Goal: Find specific page/section: Find specific page/section

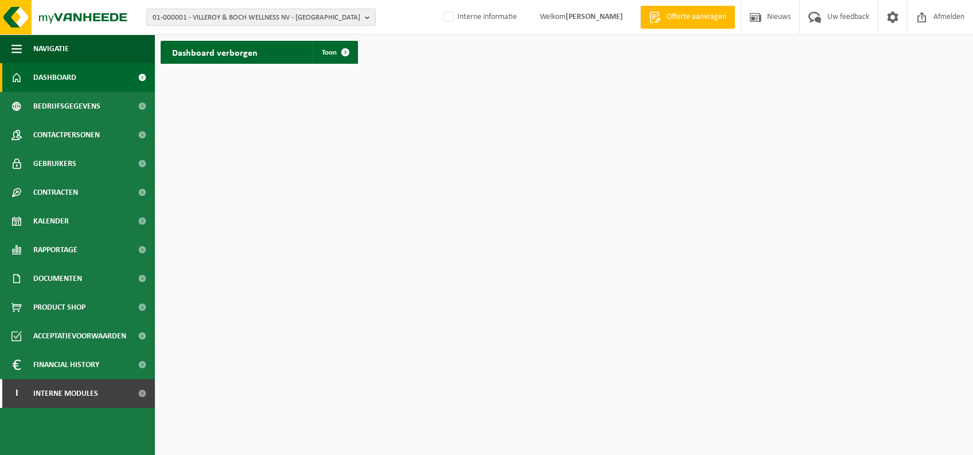
click at [243, 17] on span "01-000001 - VILLEROY & BOCH WELLNESS NV - ROESELARE" at bounding box center [257, 17] width 208 height 17
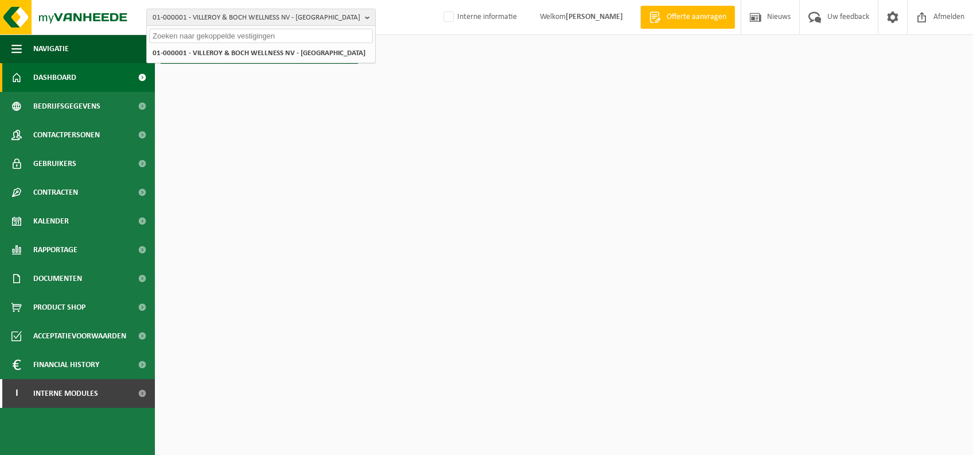
drag, startPoint x: 295, startPoint y: 34, endPoint x: 288, endPoint y: 30, distance: 8.8
click at [295, 34] on input "text" at bounding box center [261, 36] width 224 height 14
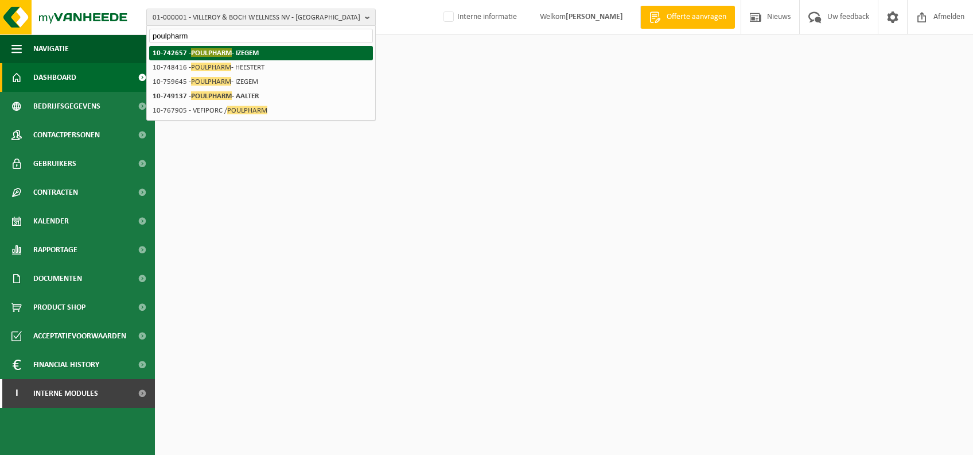
type input "poulpharm"
click at [234, 51] on strong "10-742657 - POULPHARM - IZEGEM" at bounding box center [206, 52] width 106 height 9
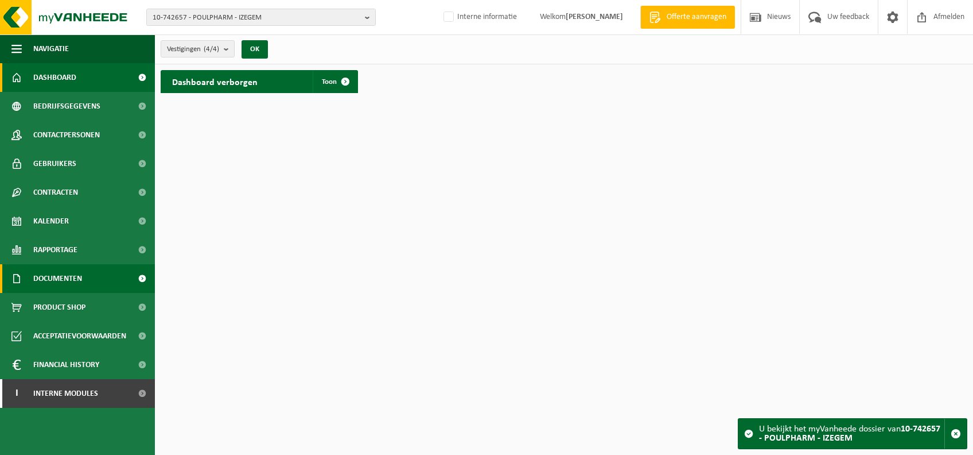
click at [67, 280] on span "Documenten" at bounding box center [57, 278] width 49 height 29
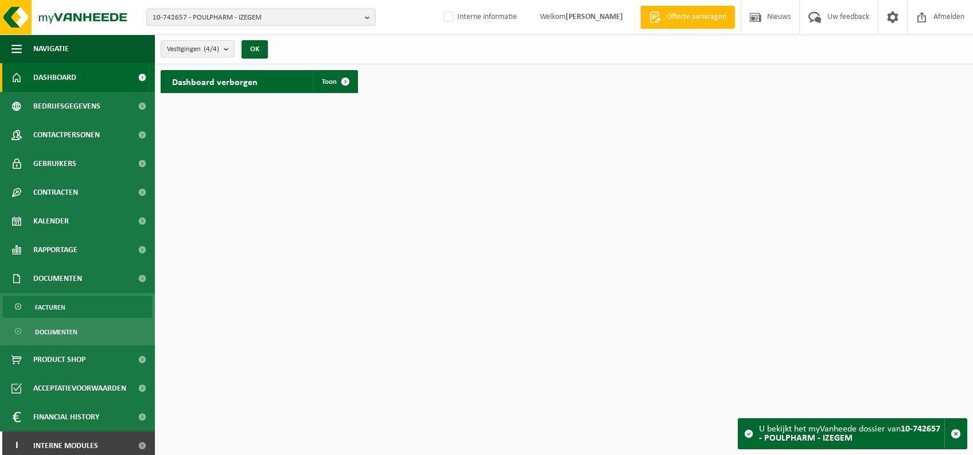
click at [110, 312] on link "Facturen" at bounding box center [77, 307] width 149 height 22
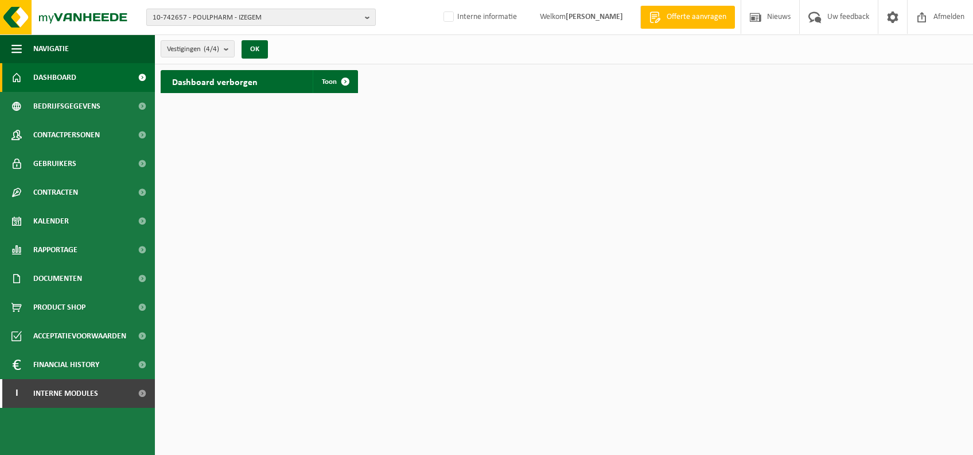
click at [266, 19] on span "10-742657 - POULPHARM - IZEGEM" at bounding box center [257, 17] width 208 height 17
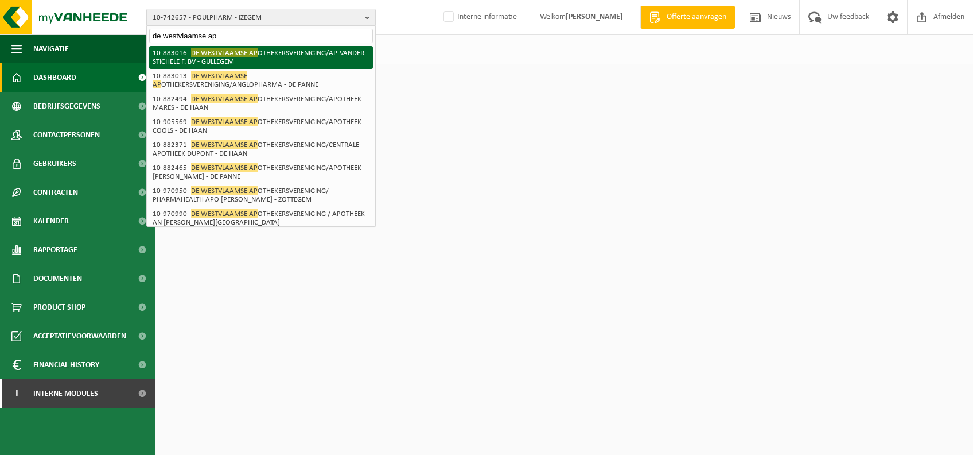
type input "de westvlaamse ap"
click at [294, 50] on li "10-883016 - DE WESTVLAAMSE AP OTHEKERSVERENIGING/AP. VANDER STICHELE F. BV - GU…" at bounding box center [261, 57] width 224 height 23
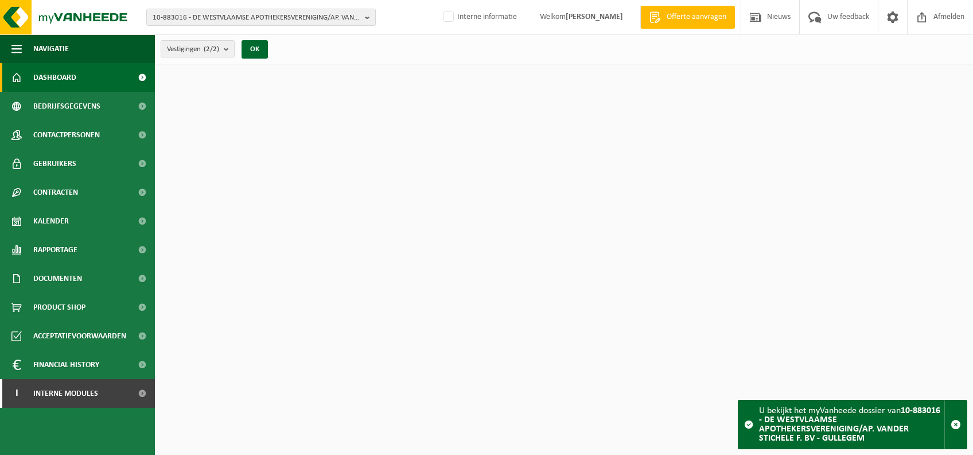
click at [219, 16] on span "10-883016 - DE WESTVLAAMSE APOTHEKERSVERENIGING/AP. VANDER STICHELE F. BV - GUL…" at bounding box center [257, 17] width 208 height 17
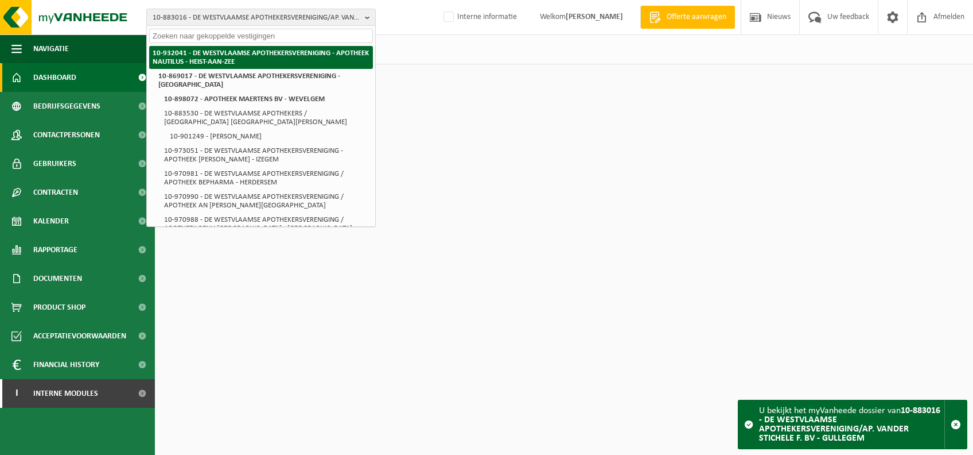
click at [216, 56] on strong "10-932041 - DE WESTVLAAMSE APOTHEKERSVERENIGING - APOTHEEK NAUTILUS - HEIST-AAN…" at bounding box center [261, 57] width 216 height 16
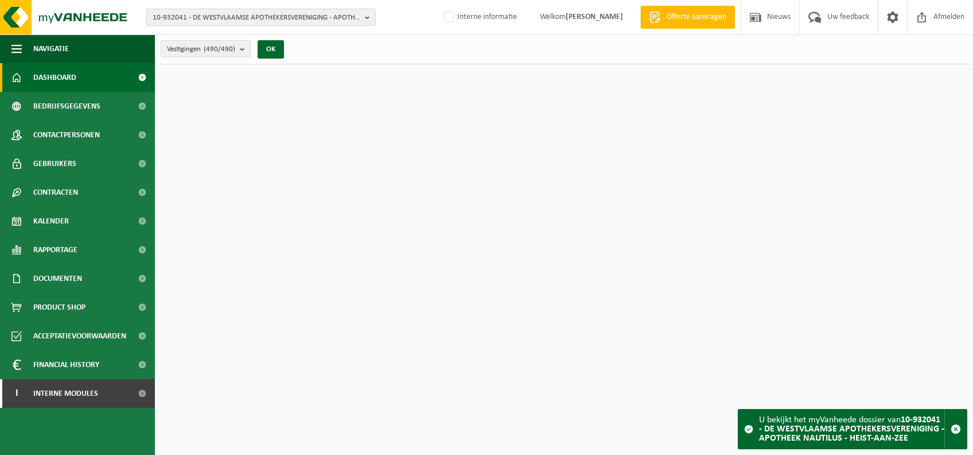
click at [261, 13] on span "10-932041 - DE WESTVLAAMSE APOTHEKERSVERENIGING - APOTHEEK NAUTILUS - HEIST-AAN…" at bounding box center [257, 17] width 208 height 17
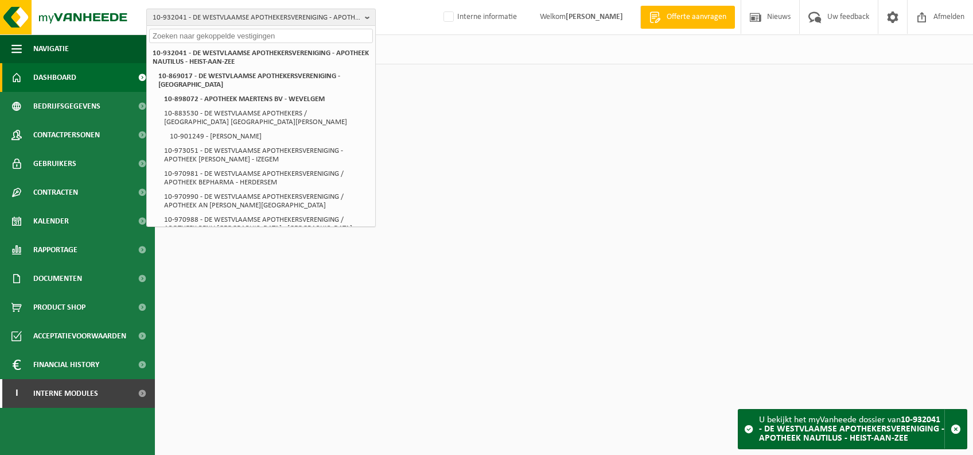
click at [261, 13] on span "10-932041 - DE WESTVLAAMSE APOTHEKERSVERENIGING - APOTHEEK NAUTILUS - HEIST-AAN…" at bounding box center [257, 17] width 208 height 17
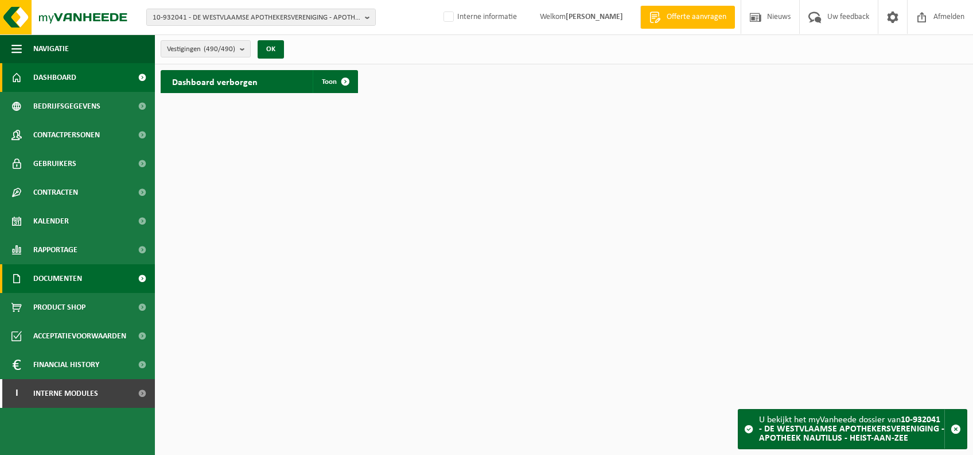
click at [45, 282] on span "Documenten" at bounding box center [57, 278] width 49 height 29
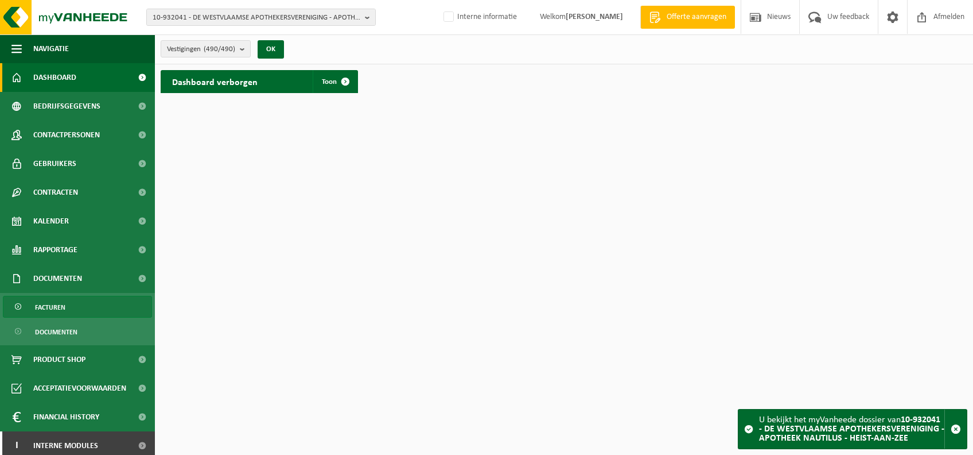
click at [80, 312] on link "Facturen" at bounding box center [77, 307] width 149 height 22
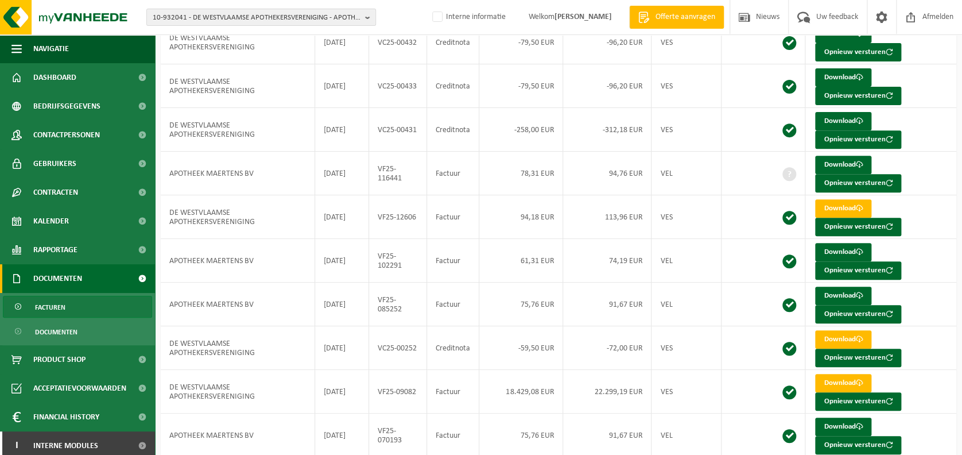
scroll to position [196, 0]
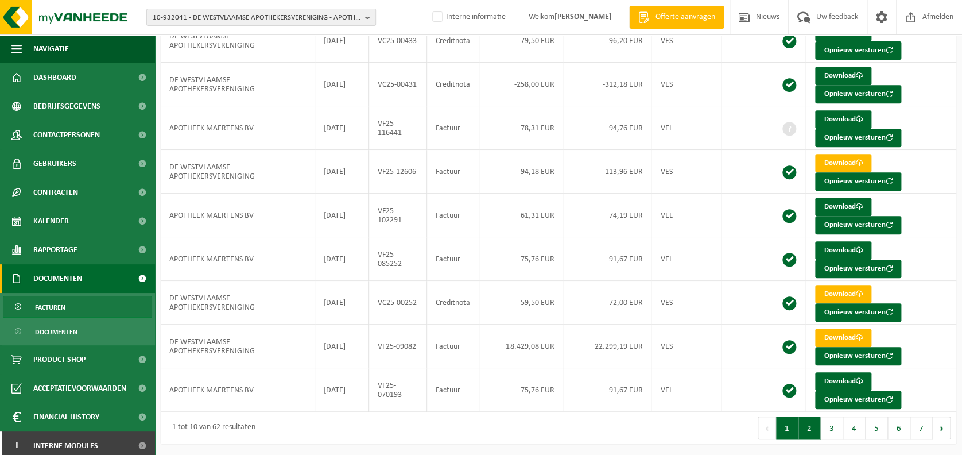
click at [808, 431] on button "2" at bounding box center [809, 427] width 22 height 23
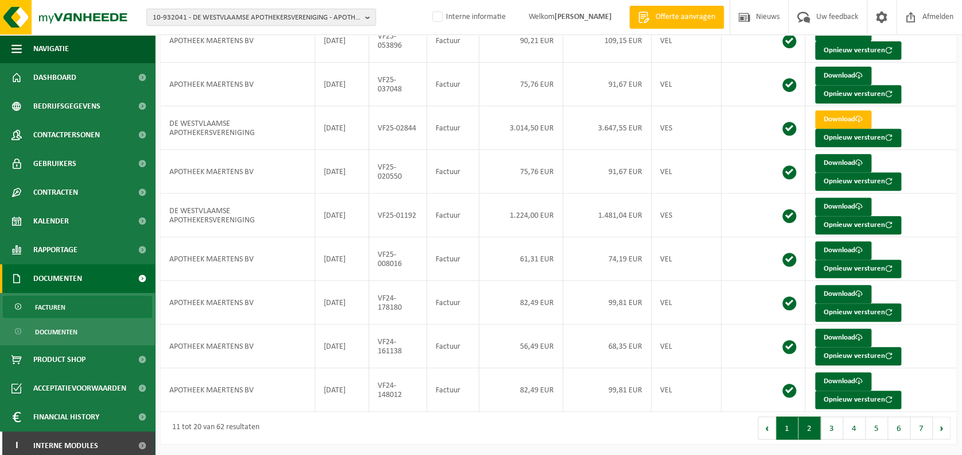
click at [784, 431] on button "1" at bounding box center [787, 427] width 22 height 23
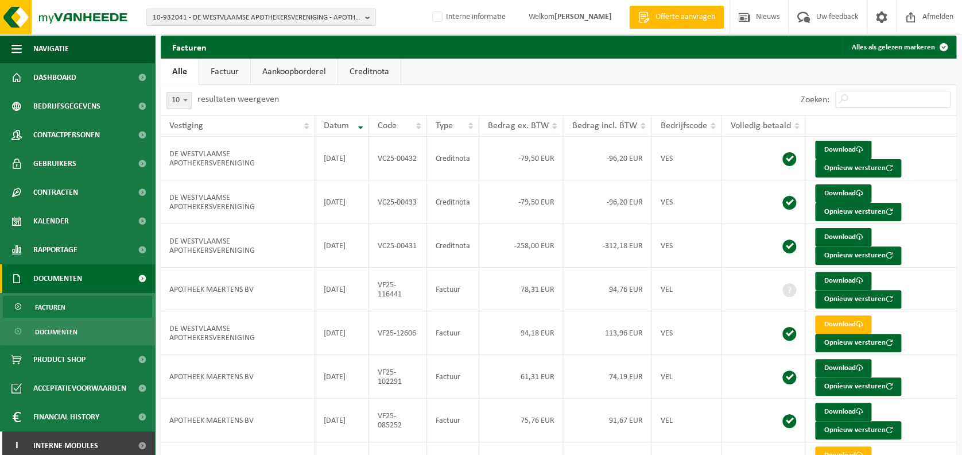
scroll to position [9, 0]
